Goal: Information Seeking & Learning: Learn about a topic

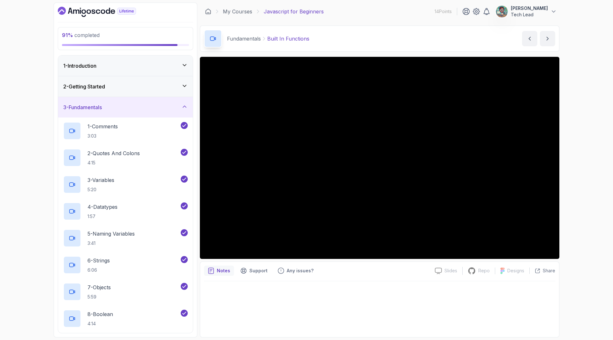
click at [577, 186] on div "91 % completed 1 - Introduction 2 - Getting Started 3 - Fundamentals 1 - Commen…" at bounding box center [306, 170] width 613 height 340
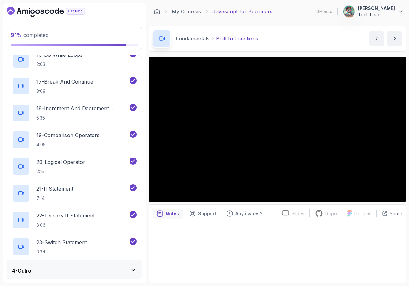
scroll to position [476, 0]
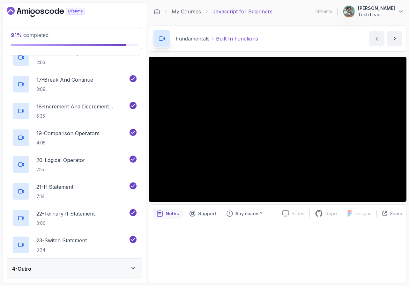
click at [135, 265] on div "4 - Outro" at bounding box center [74, 269] width 135 height 20
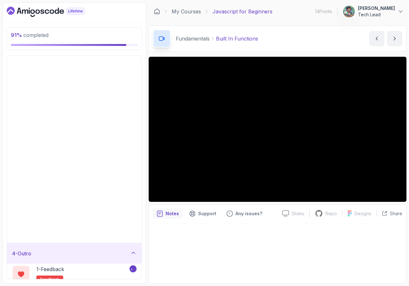
scroll to position [0, 0]
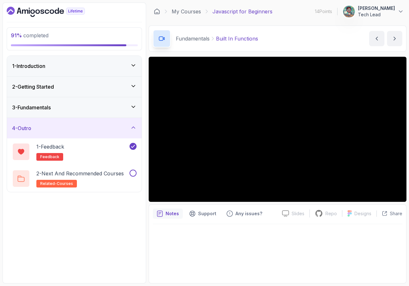
click at [135, 102] on div "3 - Fundamentals" at bounding box center [74, 107] width 135 height 20
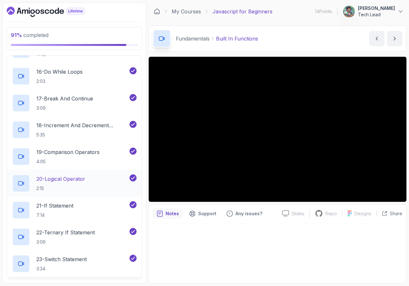
scroll to position [476, 0]
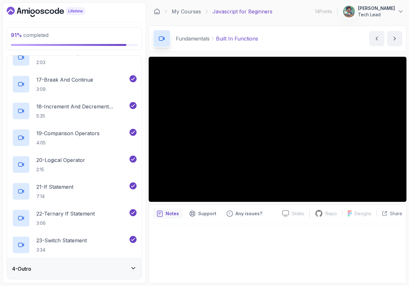
click at [132, 270] on icon at bounding box center [133, 268] width 6 height 6
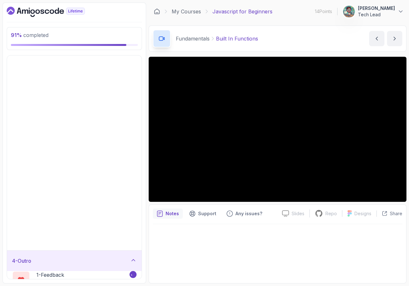
scroll to position [0, 0]
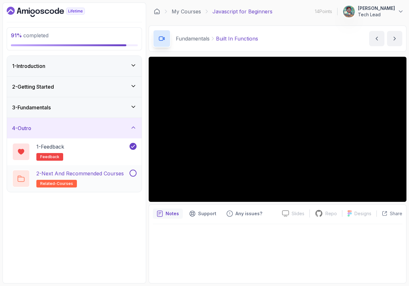
click at [109, 177] on p "2 - Next and Recommended Courses" at bounding box center [79, 174] width 87 height 8
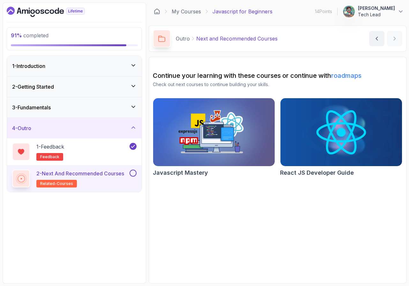
click at [135, 176] on button at bounding box center [133, 173] width 7 height 7
click at [136, 65] on icon at bounding box center [133, 65] width 6 height 6
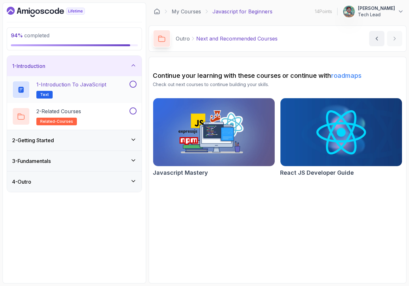
click at [134, 87] on button at bounding box center [133, 84] width 7 height 7
click at [134, 111] on button at bounding box center [133, 111] width 7 height 7
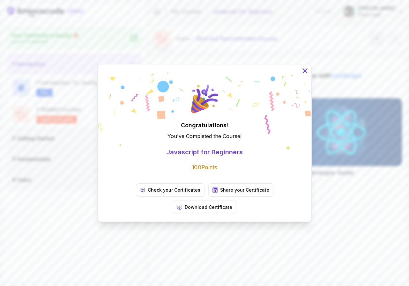
click at [304, 73] on icon at bounding box center [305, 71] width 4 height 4
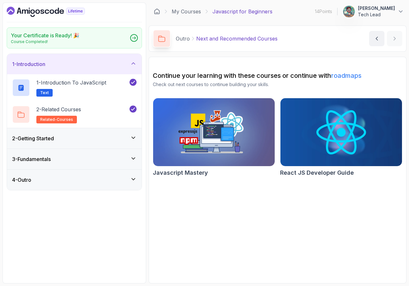
click at [240, 246] on section "Continue your learning with these courses or continue with roadmaps Check out n…" at bounding box center [278, 170] width 258 height 227
click at [133, 38] on icon at bounding box center [134, 37] width 4 height 3
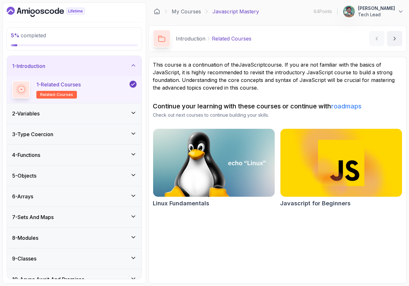
click at [133, 113] on icon at bounding box center [133, 113] width 6 height 6
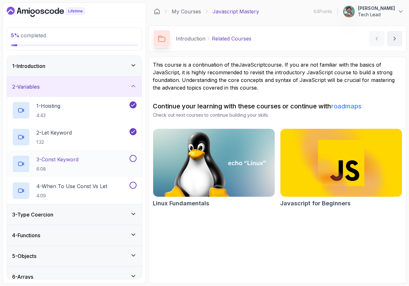
click at [95, 160] on div "3 - Const Keyword 6:08" at bounding box center [70, 164] width 116 height 18
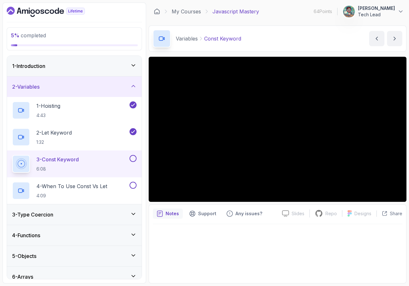
click at [310, 255] on div at bounding box center [278, 252] width 250 height 56
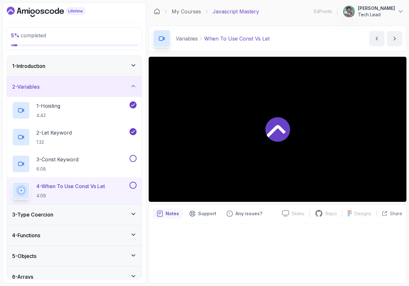
click at [331, 154] on div at bounding box center [278, 129] width 258 height 145
drag, startPoint x: 366, startPoint y: 57, endPoint x: 292, endPoint y: 28, distance: 79.0
click at [292, 28] on div "Variables When To Use Const Vs Let When To Use Const Vs Let by [PERSON_NAME]" at bounding box center [278, 39] width 258 height 26
click at [134, 216] on icon at bounding box center [133, 214] width 6 height 6
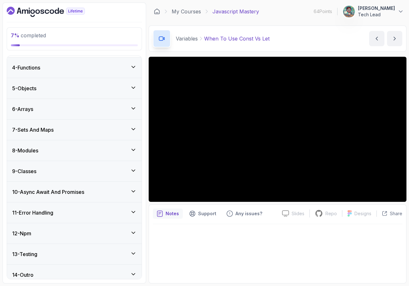
scroll to position [120, 0]
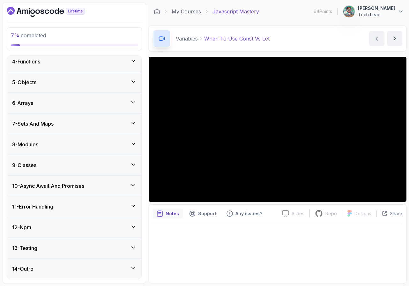
click at [135, 224] on icon at bounding box center [133, 227] width 6 height 6
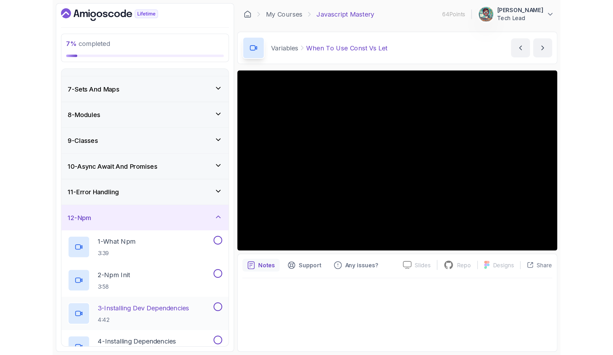
scroll to position [89, 0]
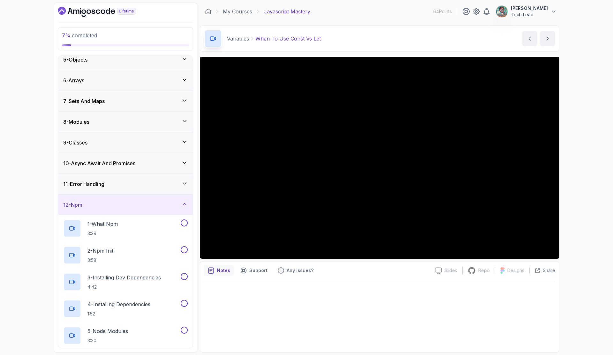
click at [409, 286] on div at bounding box center [379, 314] width 351 height 67
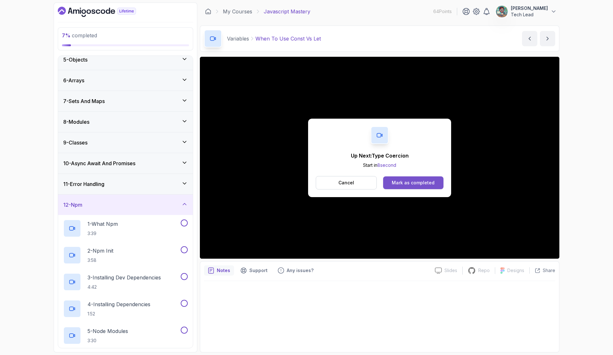
click at [404, 184] on div "Mark as completed" at bounding box center [413, 183] width 43 height 6
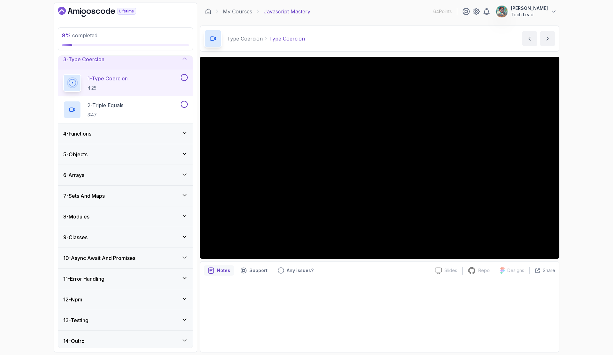
scroll to position [51, 0]
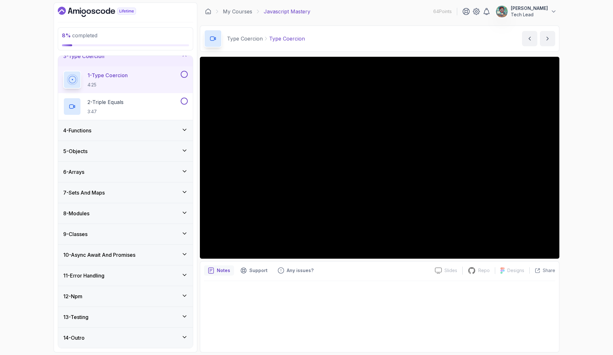
click at [185, 286] on icon at bounding box center [184, 296] width 3 height 2
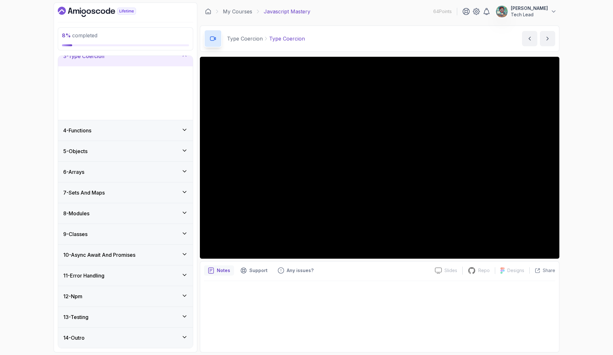
scroll to position [0, 0]
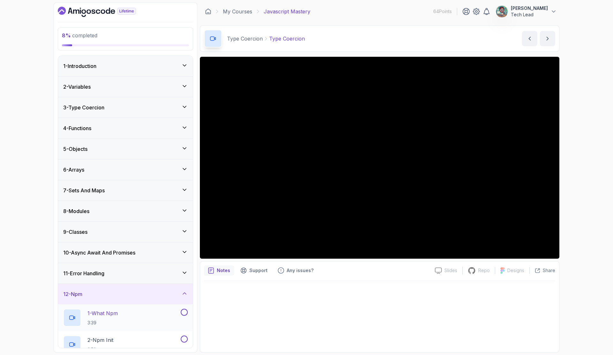
click at [121, 286] on div "1 - What Npm 3:39" at bounding box center [121, 318] width 116 height 18
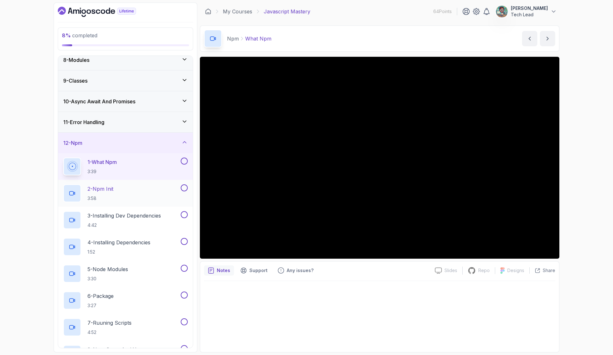
scroll to position [160, 0]
